Goal: Task Accomplishment & Management: Manage account settings

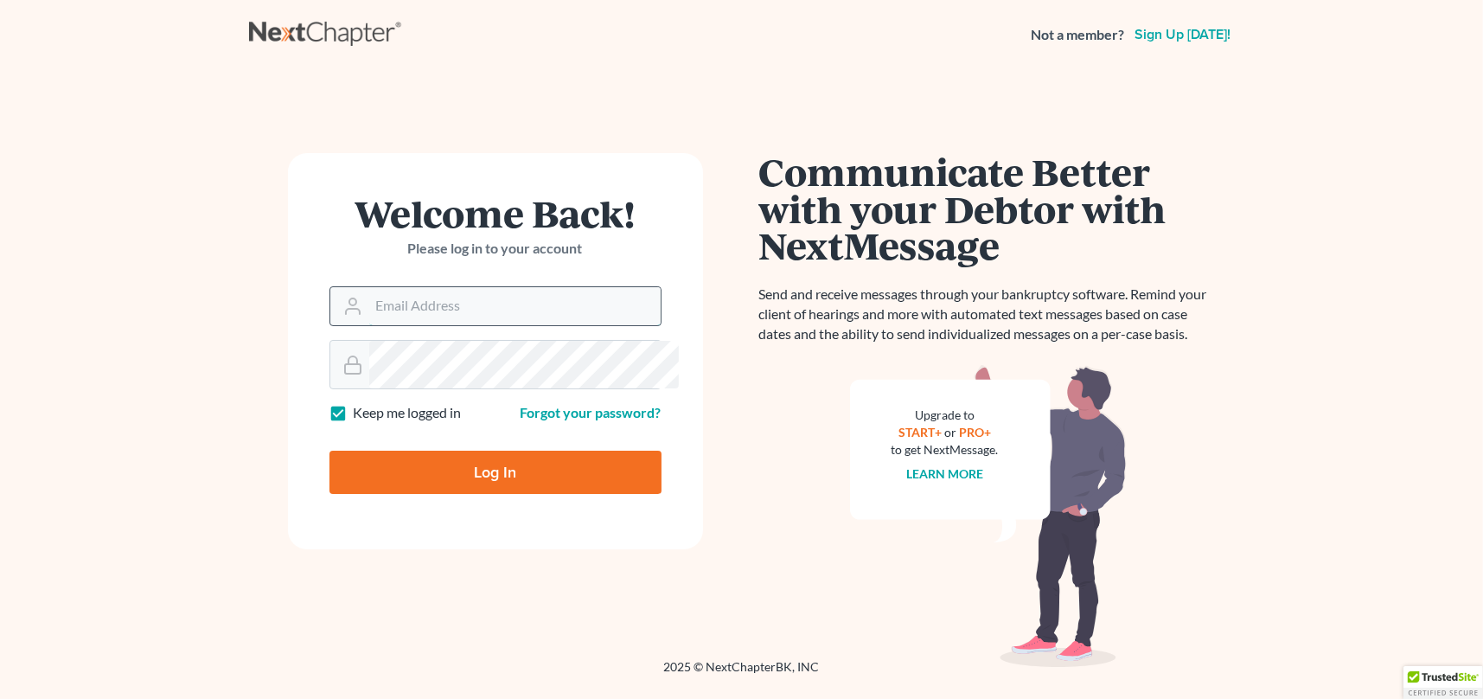
click at [493, 325] on input "Email Address" at bounding box center [514, 306] width 291 height 38
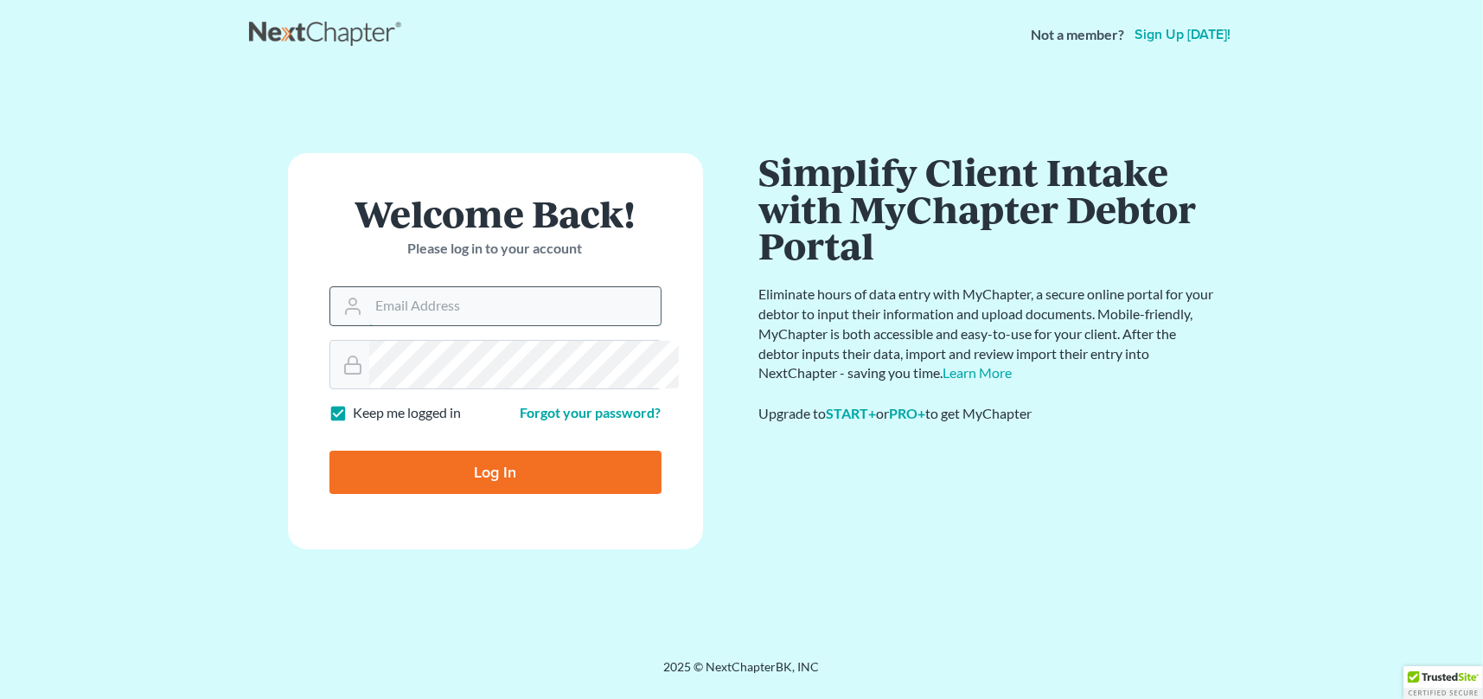
type input "[EMAIL_ADDRESS][DOMAIN_NAME]"
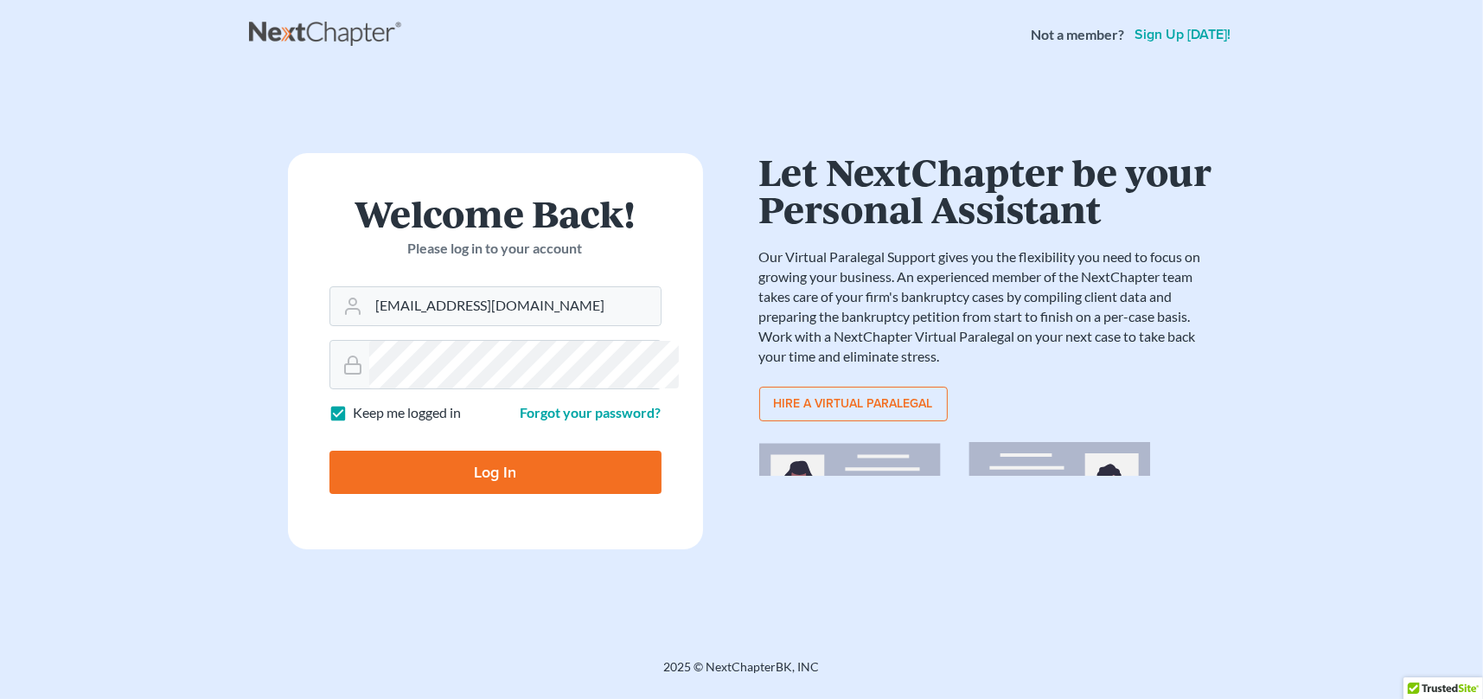
click at [503, 494] on input "Log In" at bounding box center [496, 472] width 332 height 43
type input "Thinking..."
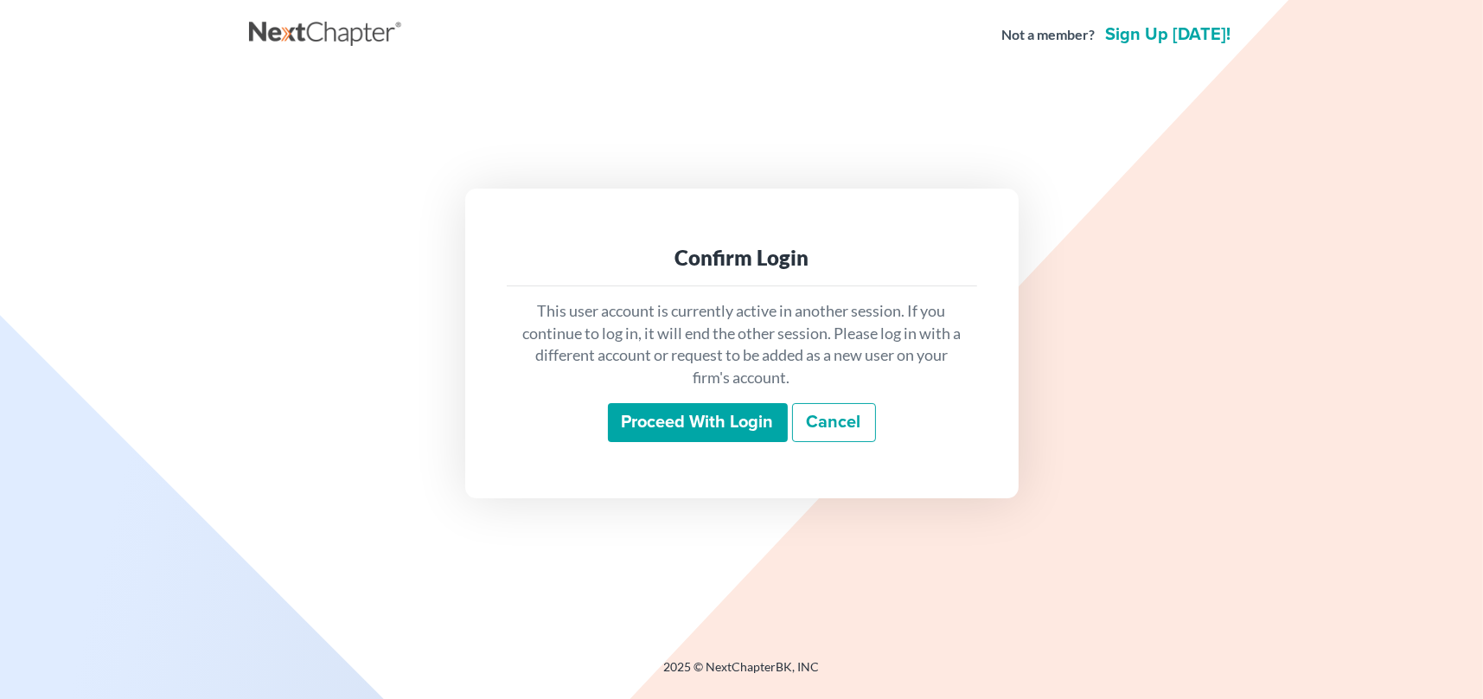
click at [737, 435] on input "Proceed with login" at bounding box center [698, 423] width 180 height 40
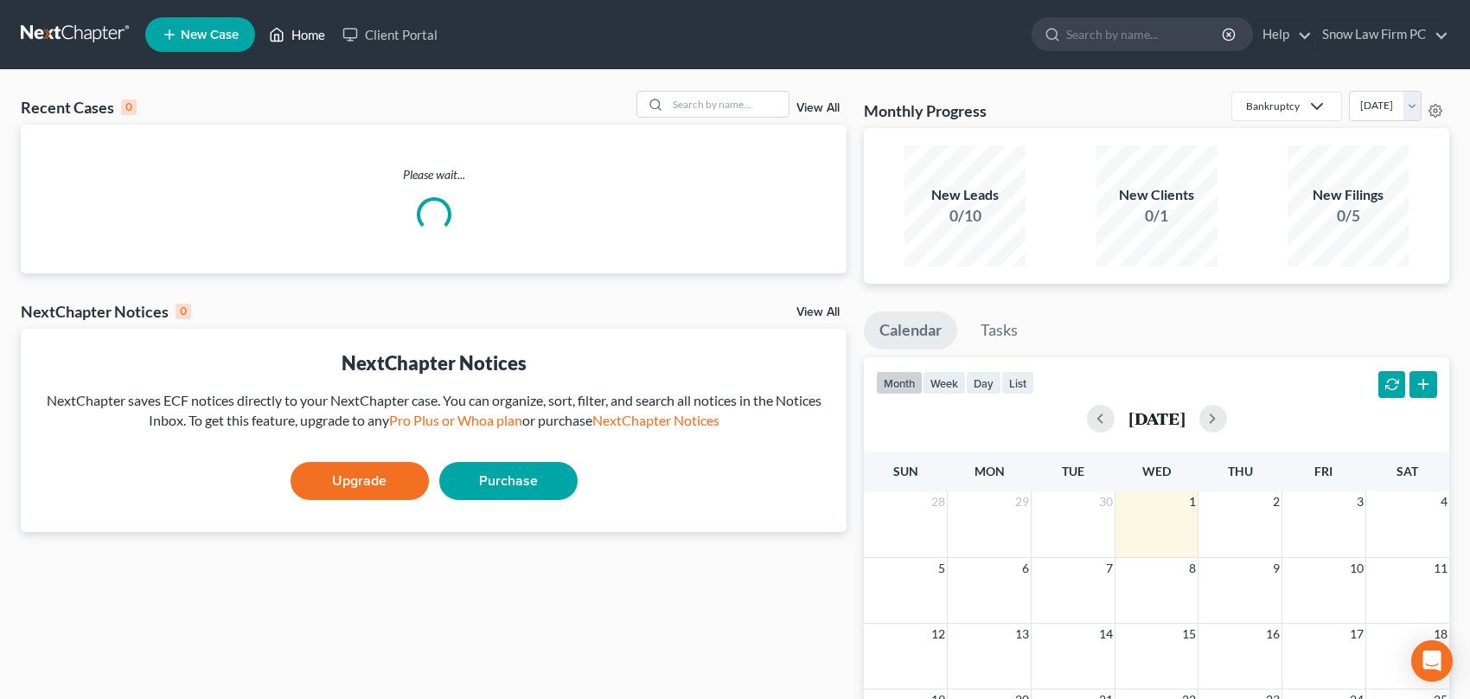
click at [334, 39] on link "Home" at bounding box center [297, 34] width 74 height 31
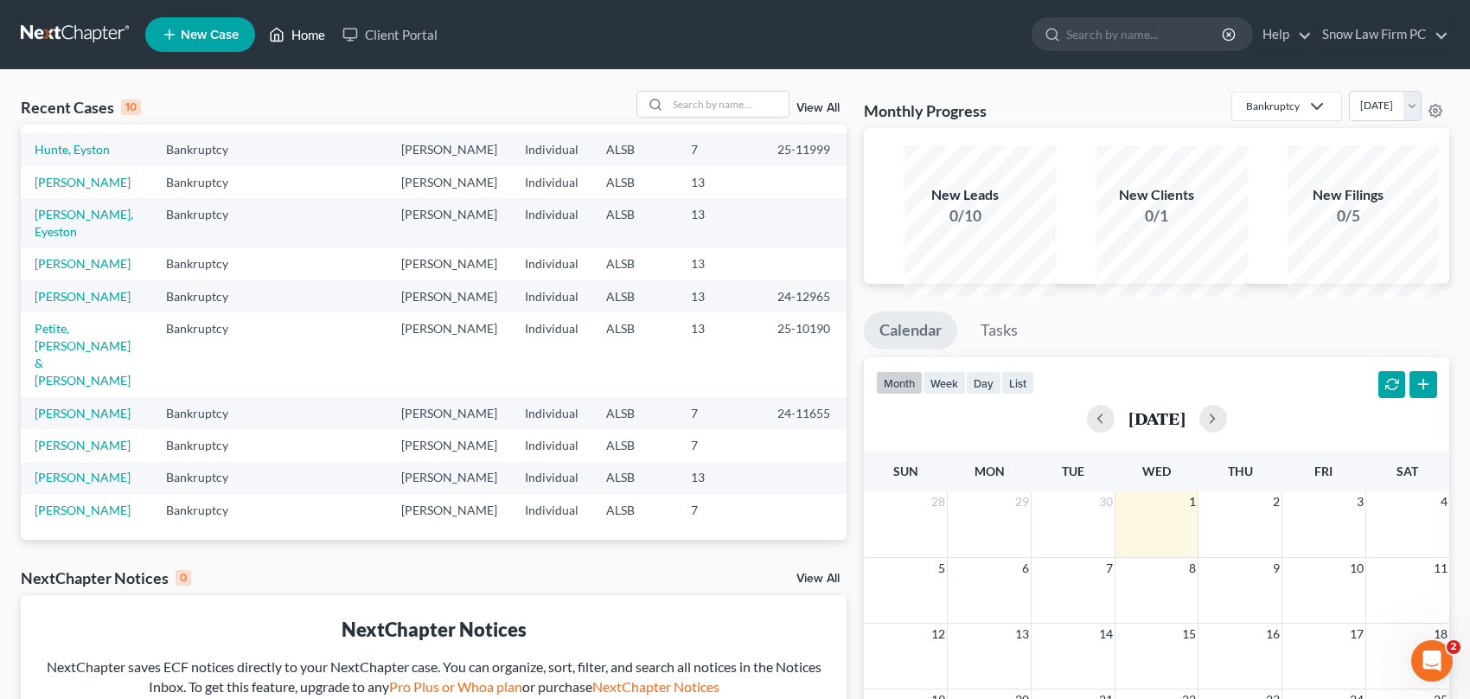
scroll to position [86, 0]
click at [86, 387] on link "Petite, Robyn & Terrell" at bounding box center [83, 354] width 96 height 67
select select "6"
select select "1"
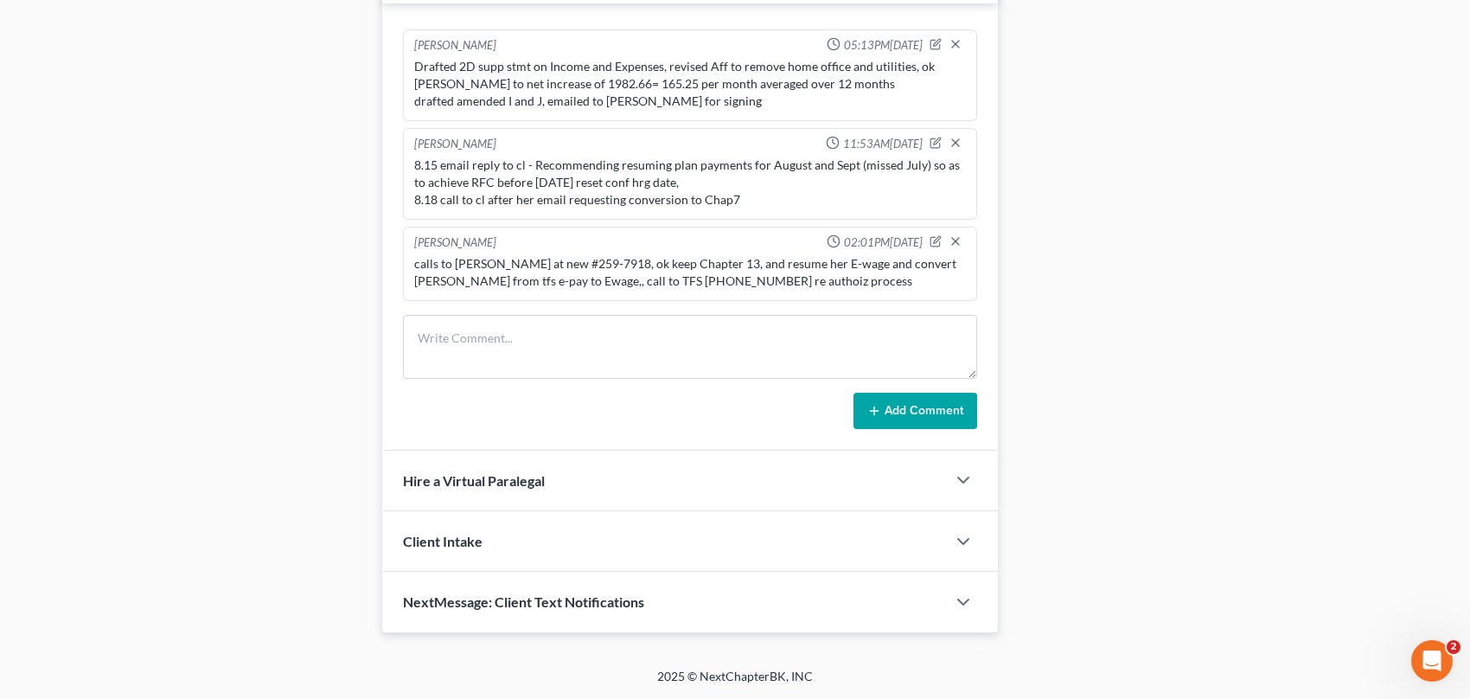
scroll to position [2436, 0]
click at [483, 379] on textarea at bounding box center [690, 347] width 574 height 64
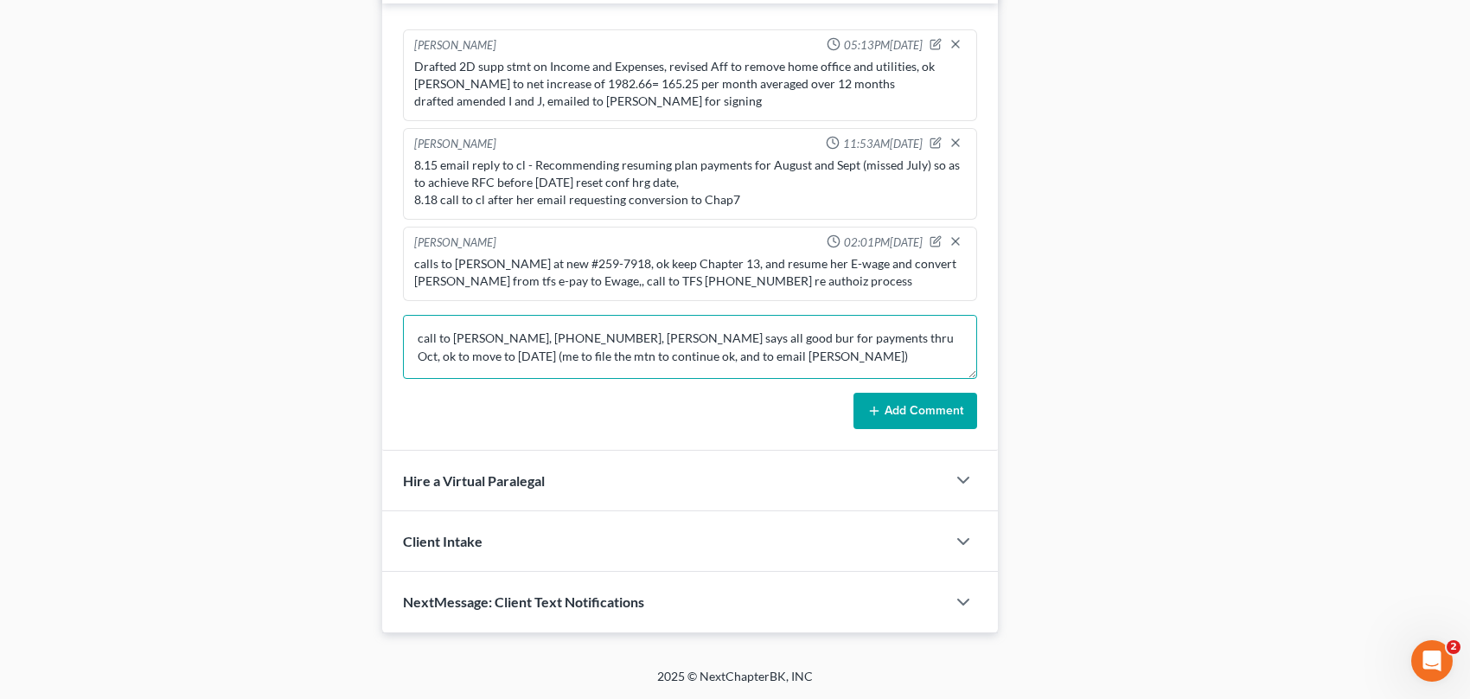
click at [884, 379] on textarea "call to Robyn, 259-7918, Tte says all good bur for payments thru Oct, ok to mov…" at bounding box center [690, 347] width 574 height 64
click at [769, 379] on textarea "call to Robyn, 259-7918, Tte says all good bur for payments thru Oct, TFS is se…" at bounding box center [690, 347] width 574 height 64
click at [757, 379] on textarea "call to Robyn, 259-7918, Tte says all good bur for payments thru Oct, TFS is se…" at bounding box center [690, 347] width 574 height 64
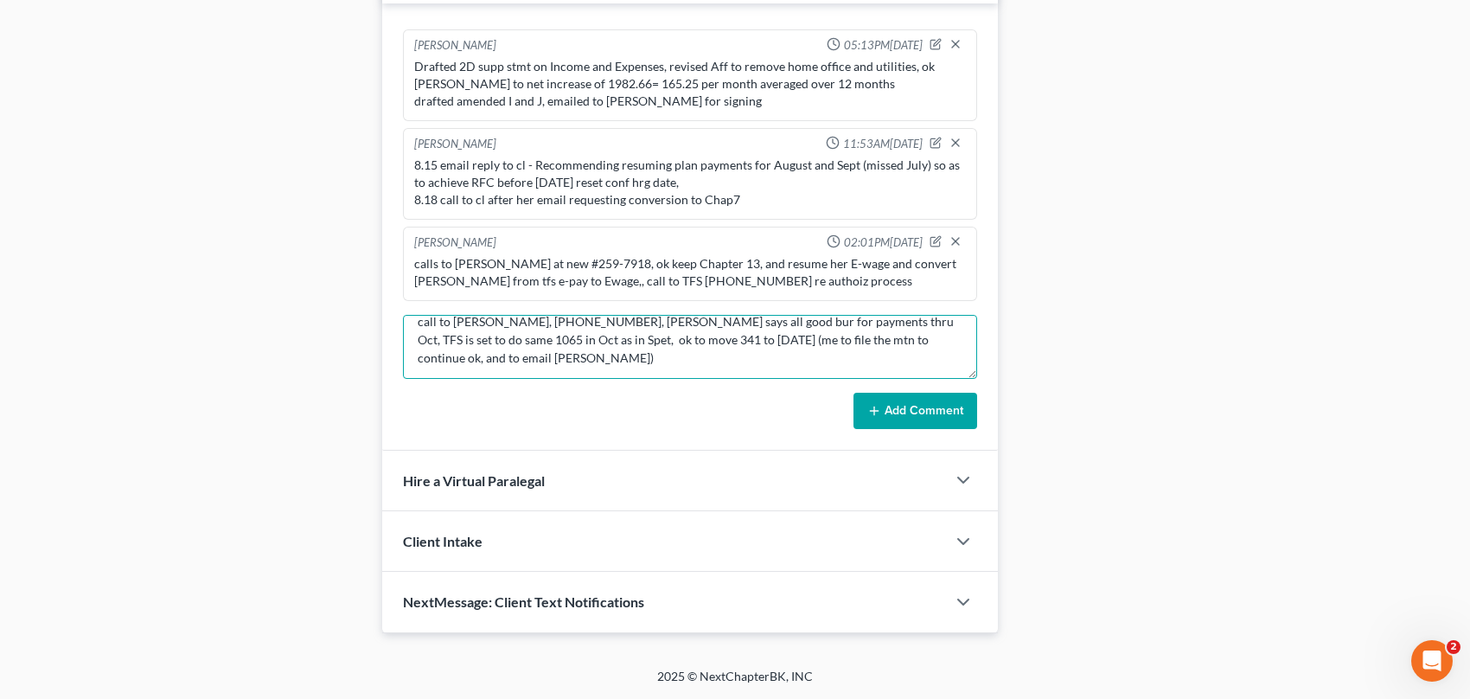
scroll to position [22, 0]
drag, startPoint x: 706, startPoint y: 440, endPoint x: 779, endPoint y: 466, distance: 78.0
click at [706, 379] on textarea "call to Robyn, 259-7918, Tte says all good bur for payments thru Oct, TFS is se…" at bounding box center [690, 347] width 574 height 64
type textarea "call to Robyn, 259-7918, Tte says all good bur for payments thru Oct, TFS is se…"
click at [917, 429] on button "Add Comment" at bounding box center [916, 411] width 124 height 36
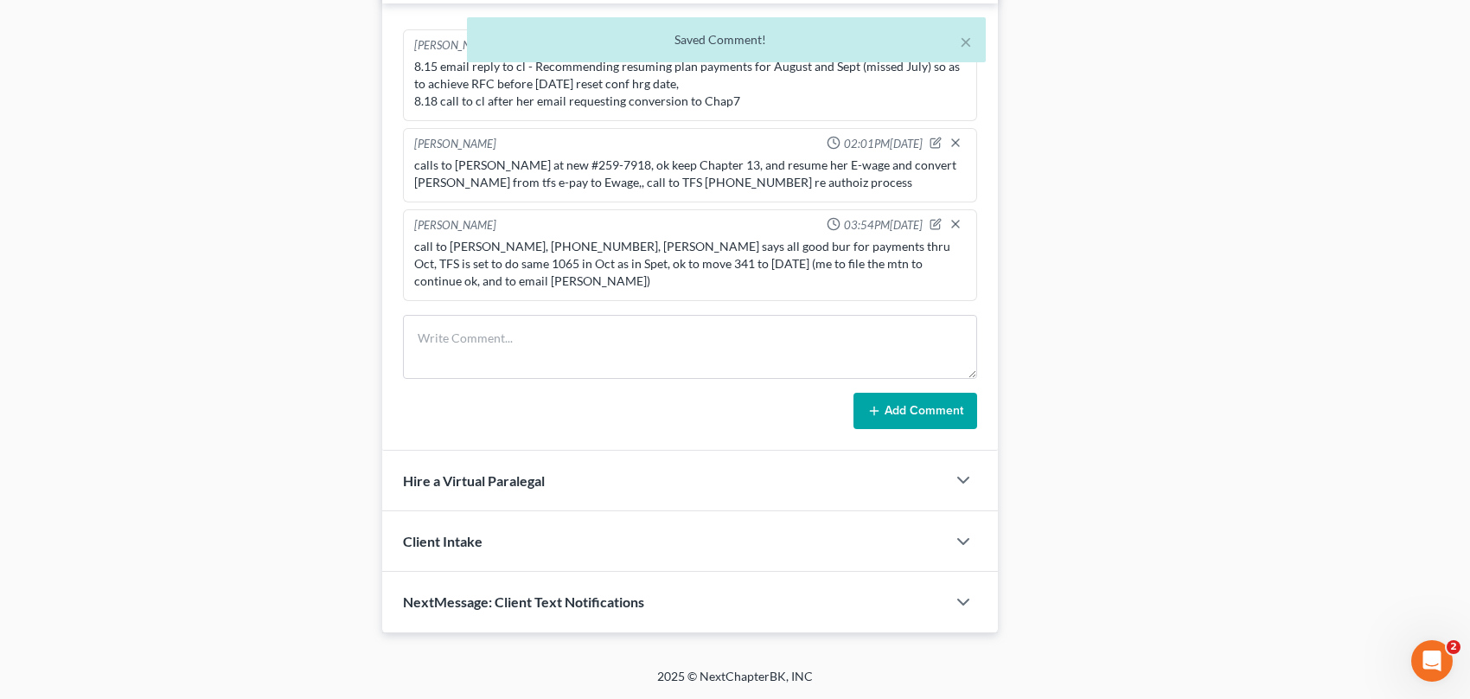
scroll to position [2558, 0]
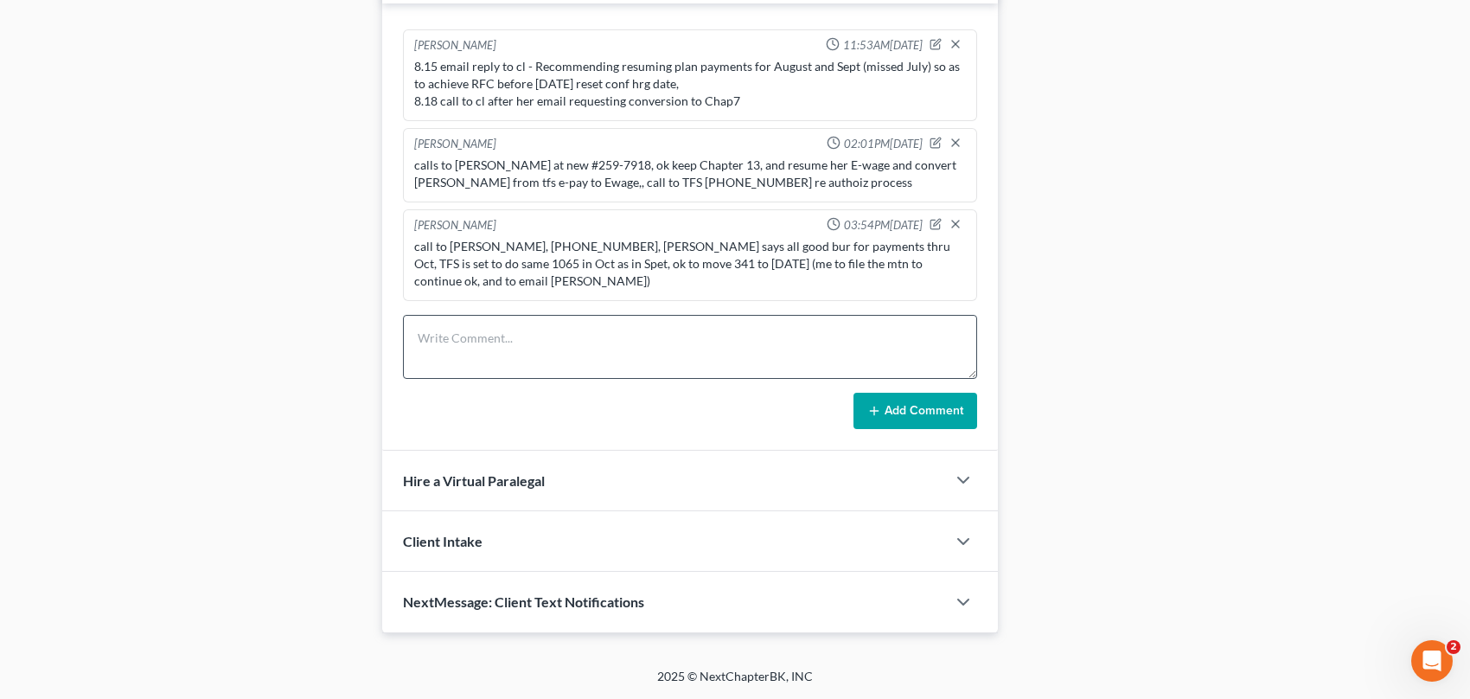
scroll to position [1206, 0]
click at [813, 290] on div "call to Robyn, 259-7918, Tte says all good bur for payments thru Oct, TFS is se…" at bounding box center [690, 264] width 552 height 52
click at [811, 290] on div "call to Robyn, 259-7918, Tte says all good bur for payments thru Oct, TFS is se…" at bounding box center [690, 264] width 552 height 52
click at [637, 290] on div "call to Robyn, 259-7918, Tte says all good bur for payments thru Oct, TFS is se…" at bounding box center [690, 264] width 552 height 52
click at [761, 290] on div "call to Robyn, 259-7918, Tte says all good bur for payments thru Oct, TFS is se…" at bounding box center [690, 264] width 552 height 52
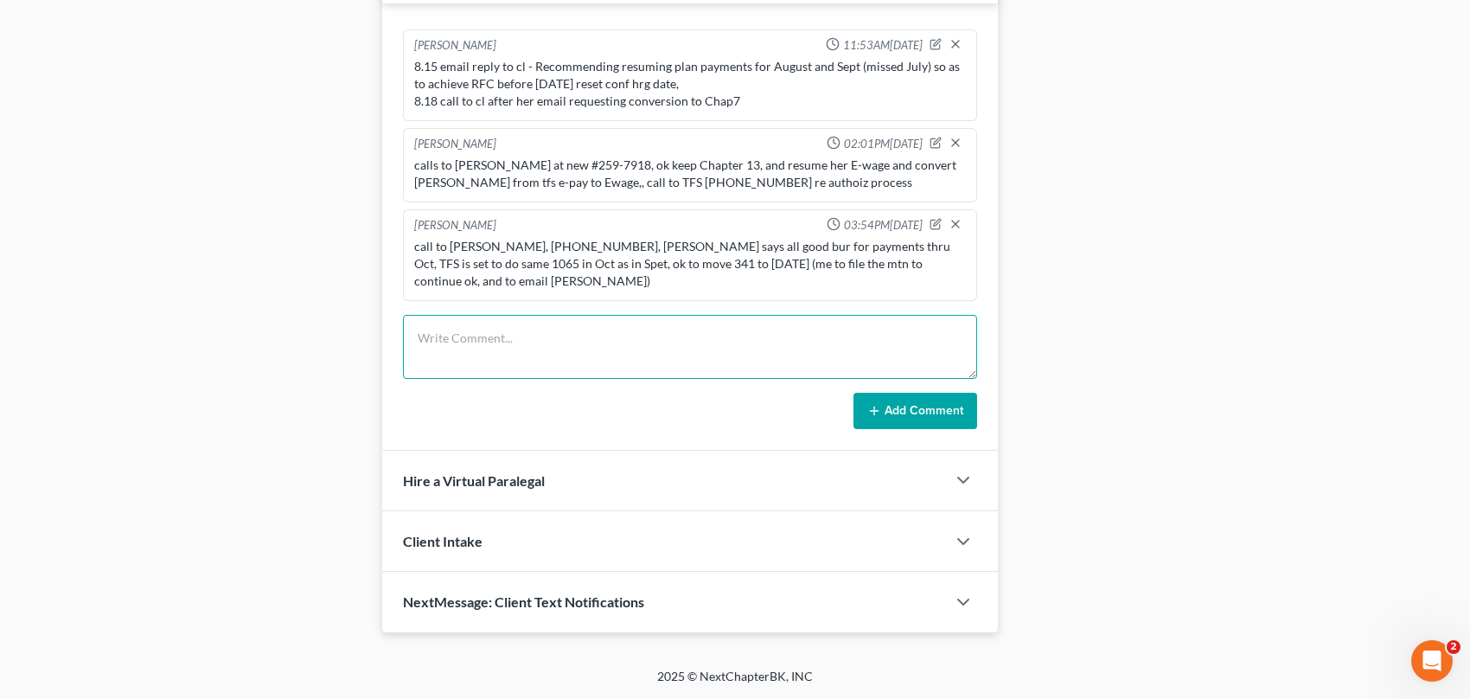
click at [524, 379] on textarea at bounding box center [690, 347] width 574 height 64
type textarea "R"
type textarea "Filed mtn to continue to 10.30 (Thurs) and not to the 27th (Monday)"
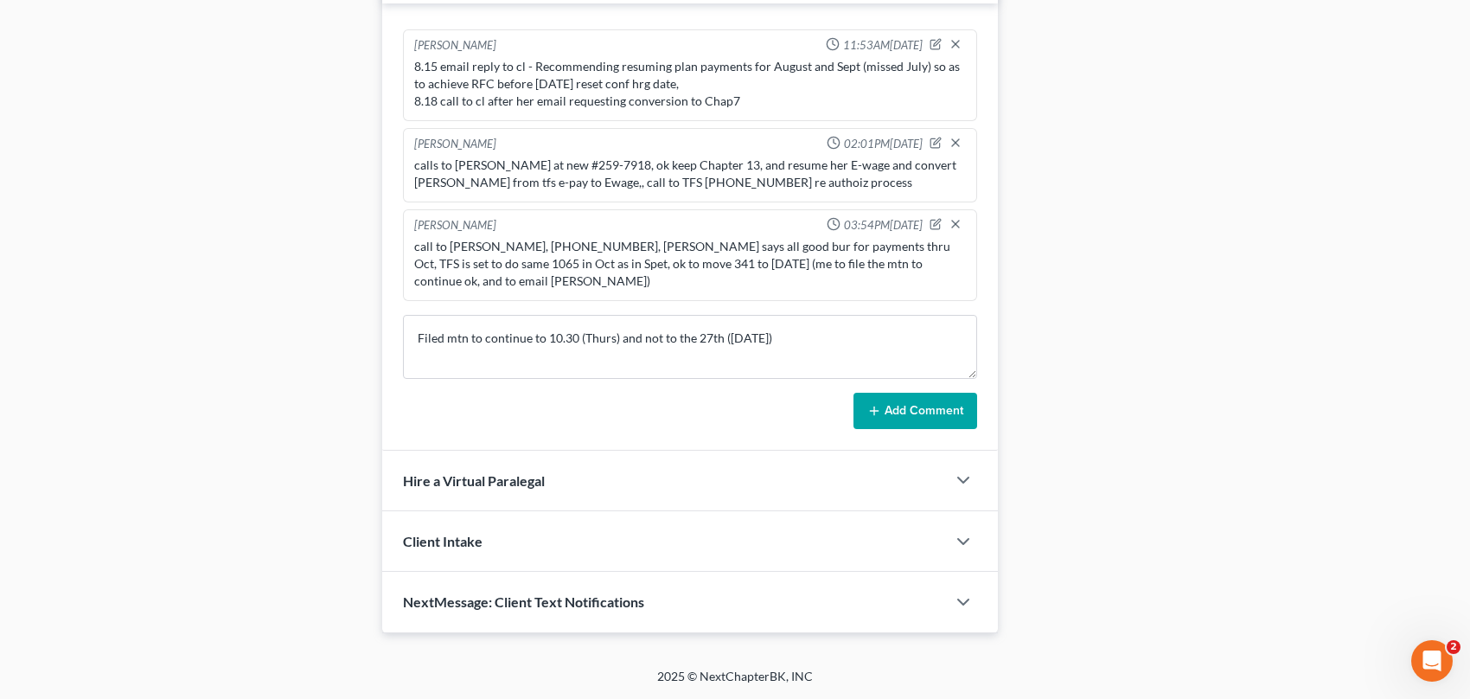
click at [907, 429] on button "Add Comment" at bounding box center [916, 411] width 124 height 36
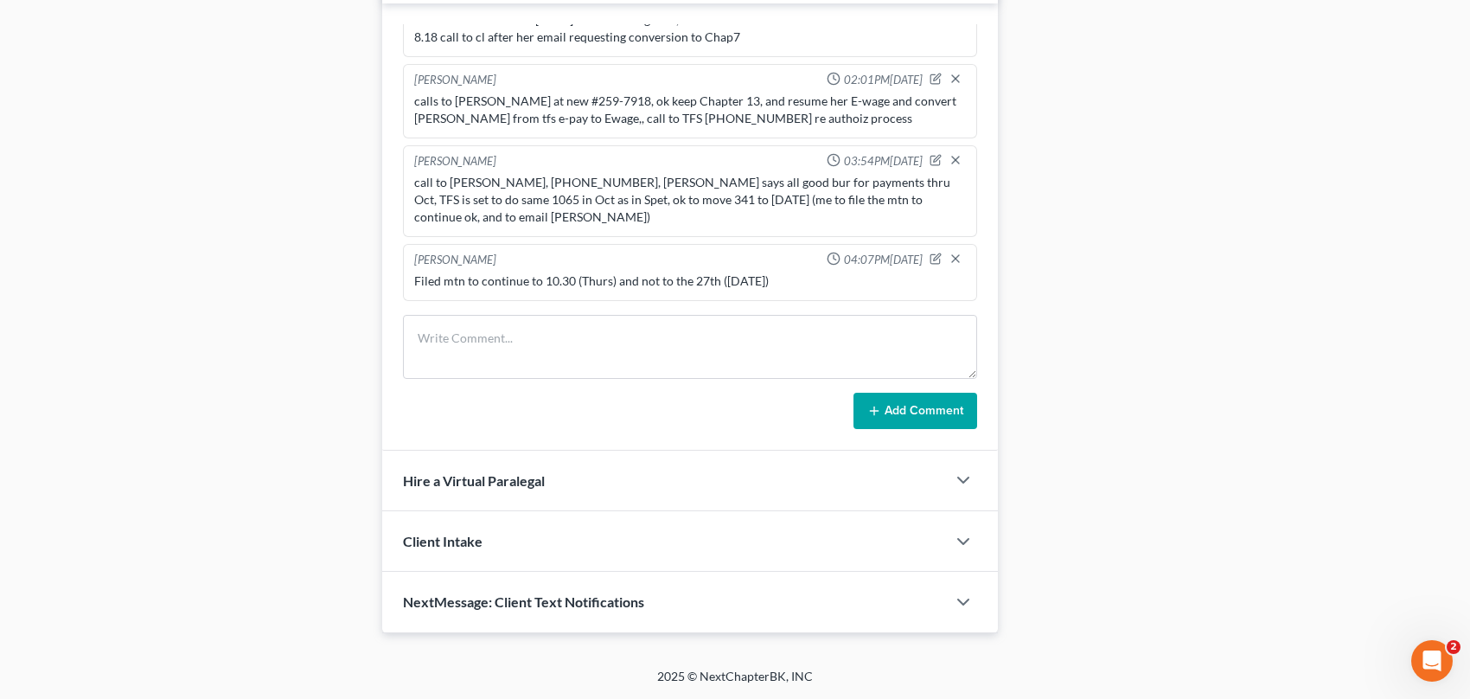
scroll to position [2636, 0]
